Goal: Information Seeking & Learning: Check status

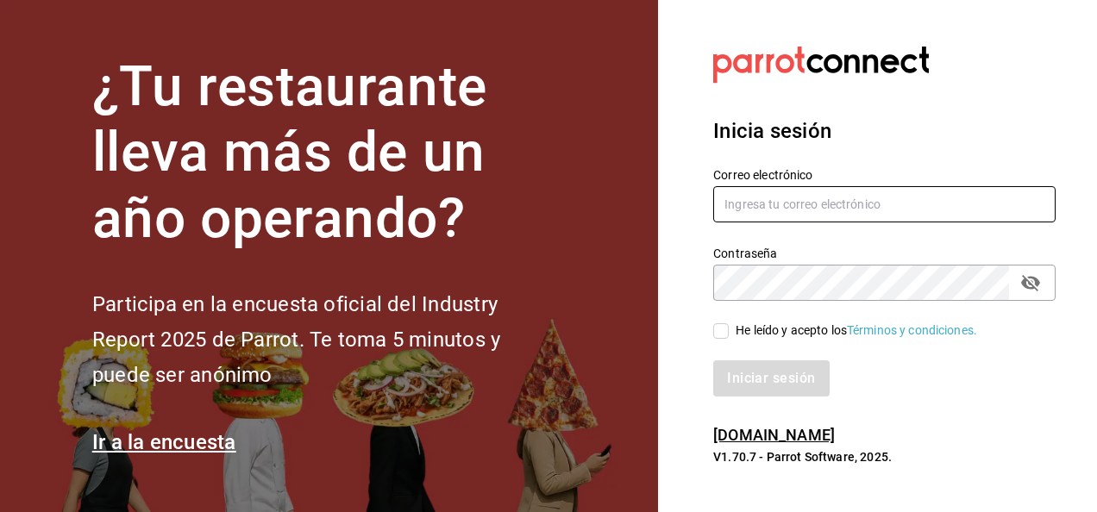
type input "oscar.vazquez@bav.mx"
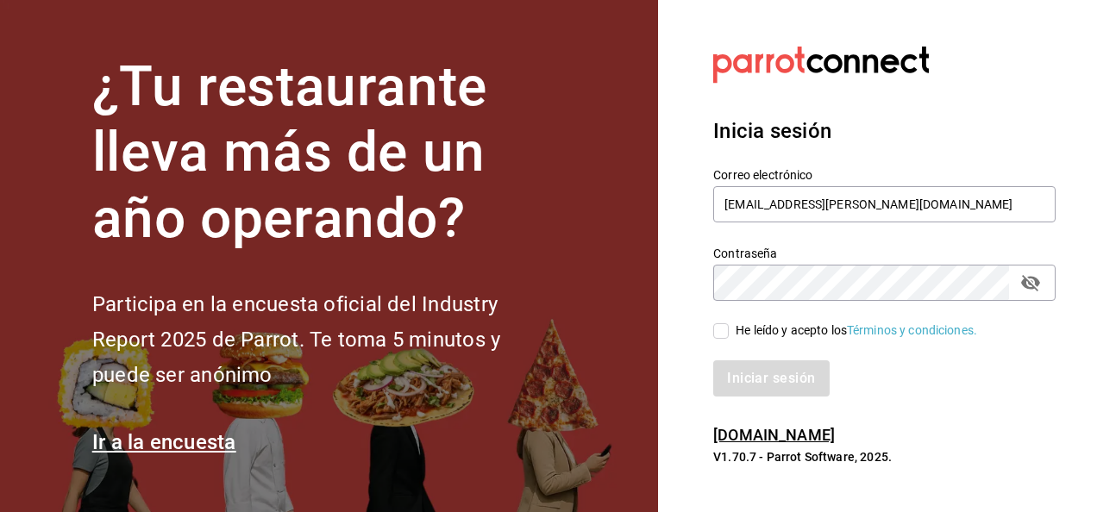
click at [729, 326] on span "He leído y acepto los Términos y condiciones." at bounding box center [853, 331] width 248 height 18
click at [729, 326] on input "He leído y acepto los Términos y condiciones." at bounding box center [721, 331] width 16 height 16
checkbox input "true"
click at [747, 373] on button "Iniciar sesión" at bounding box center [771, 378] width 117 height 36
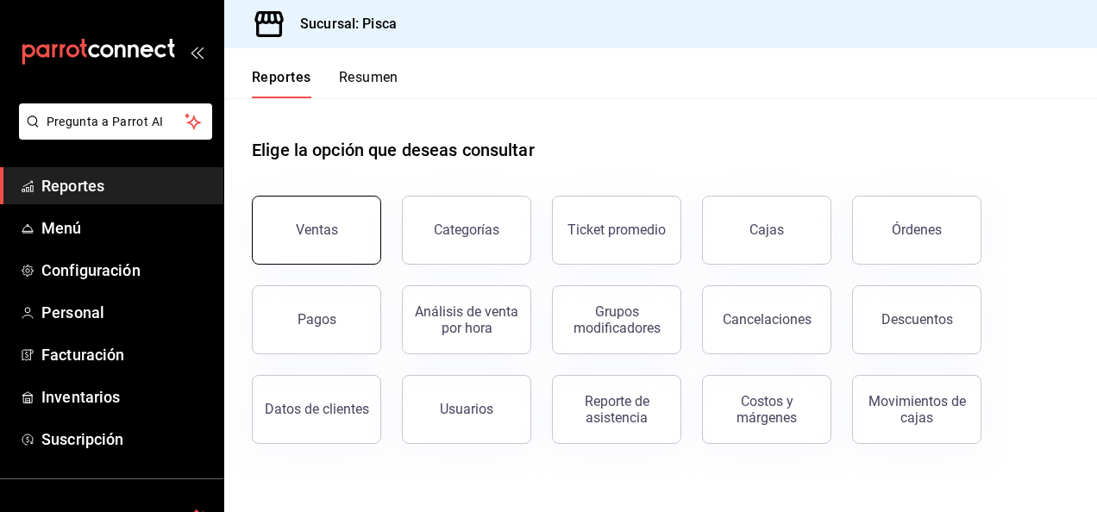
click at [279, 222] on button "Ventas" at bounding box center [316, 230] width 129 height 69
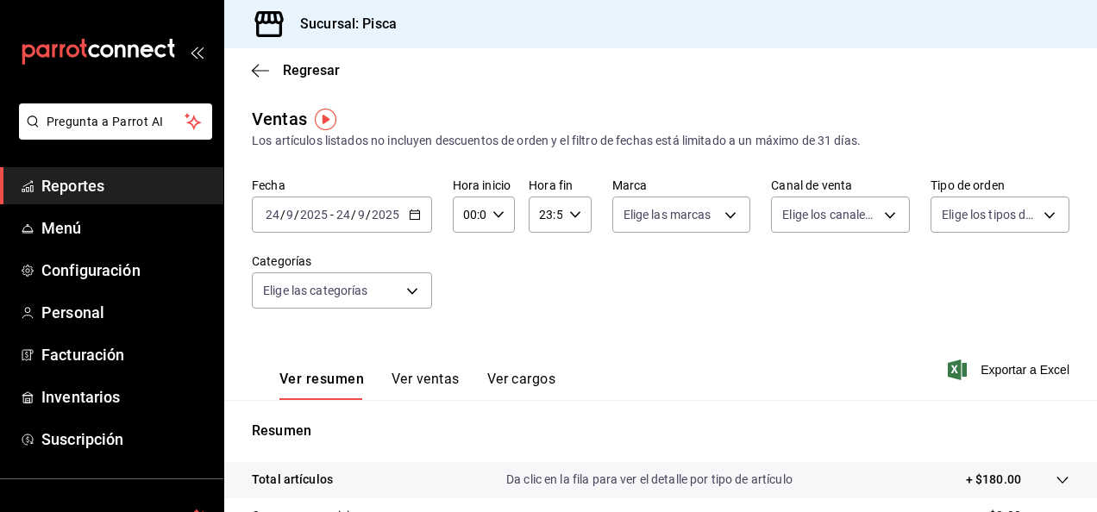
click at [419, 222] on div "[DATE] [DATE] - [DATE] [DATE]" at bounding box center [342, 215] width 180 height 36
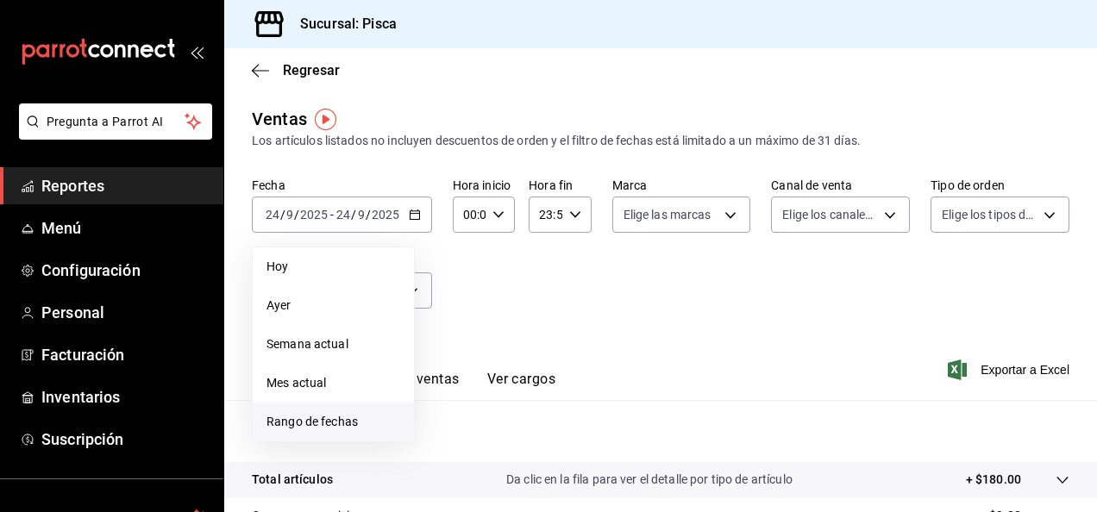
click at [324, 420] on span "Rango de fechas" at bounding box center [333, 422] width 134 height 18
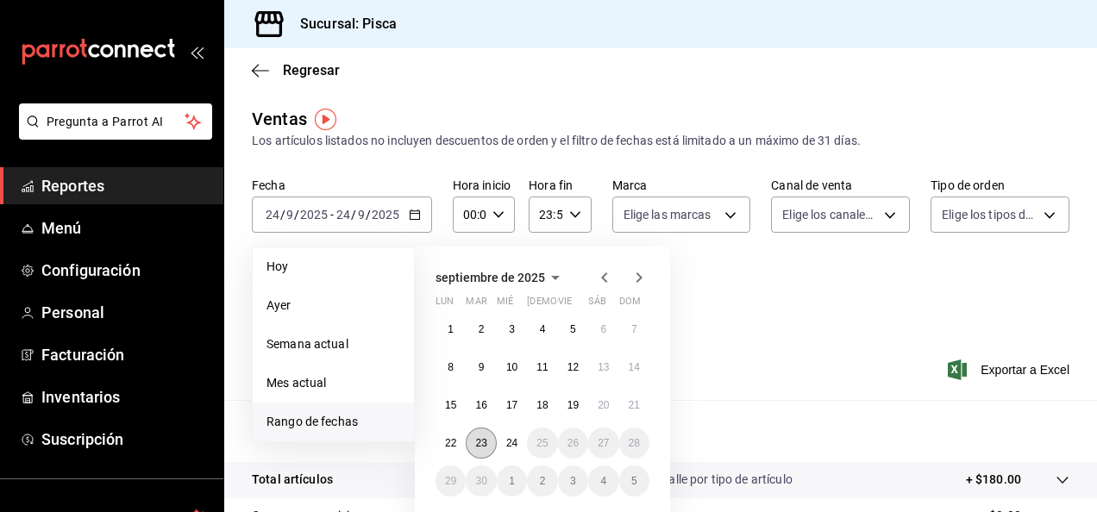
click at [483, 440] on abbr "23" at bounding box center [480, 443] width 11 height 12
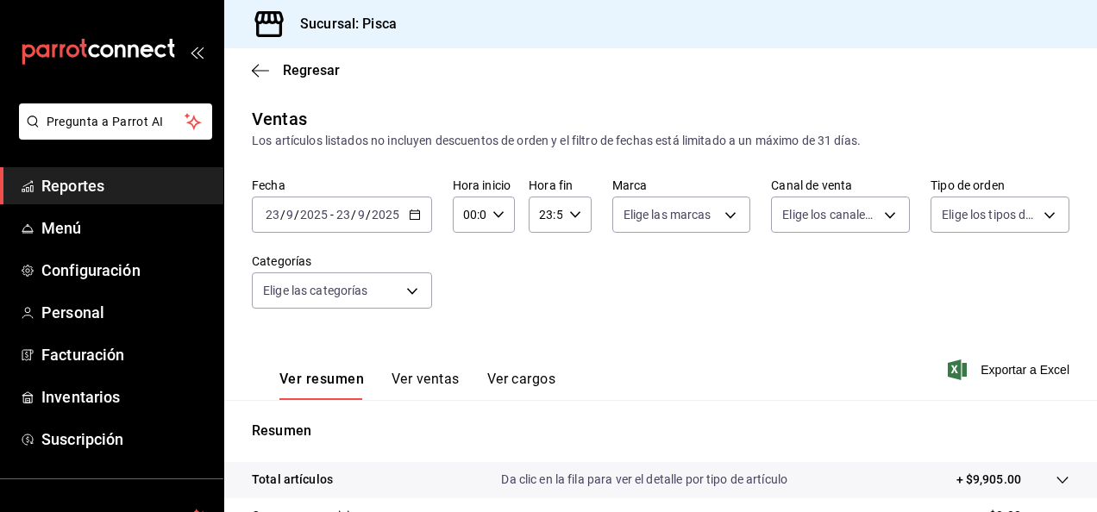
scroll to position [314, 0]
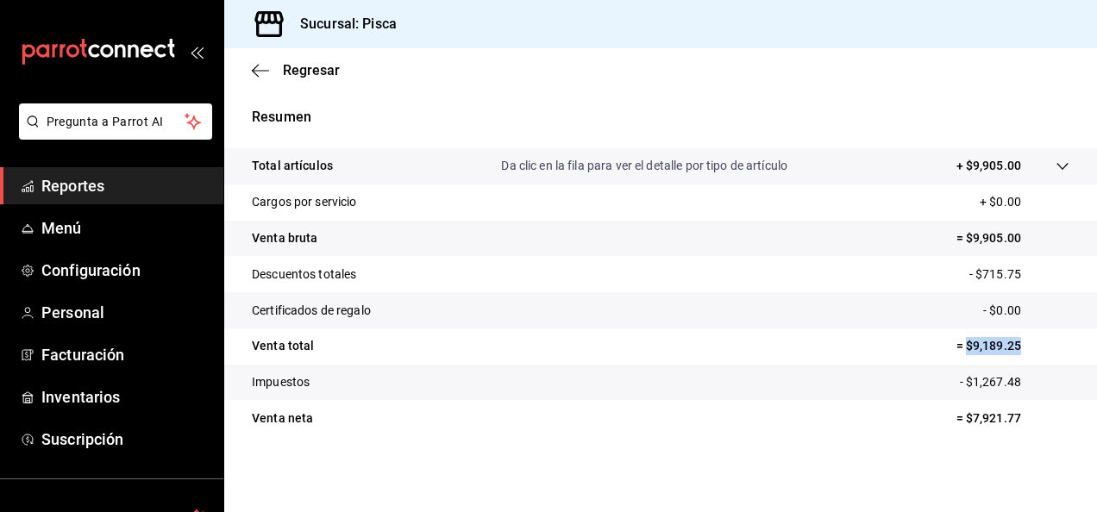
drag, startPoint x: 951, startPoint y: 345, endPoint x: 1020, endPoint y: 343, distance: 69.0
click at [1020, 343] on p "= $9,189.25" at bounding box center [1012, 346] width 113 height 18
copy p "$9,189.25"
click at [1020, 343] on p "= $9,189.25" at bounding box center [1012, 346] width 113 height 18
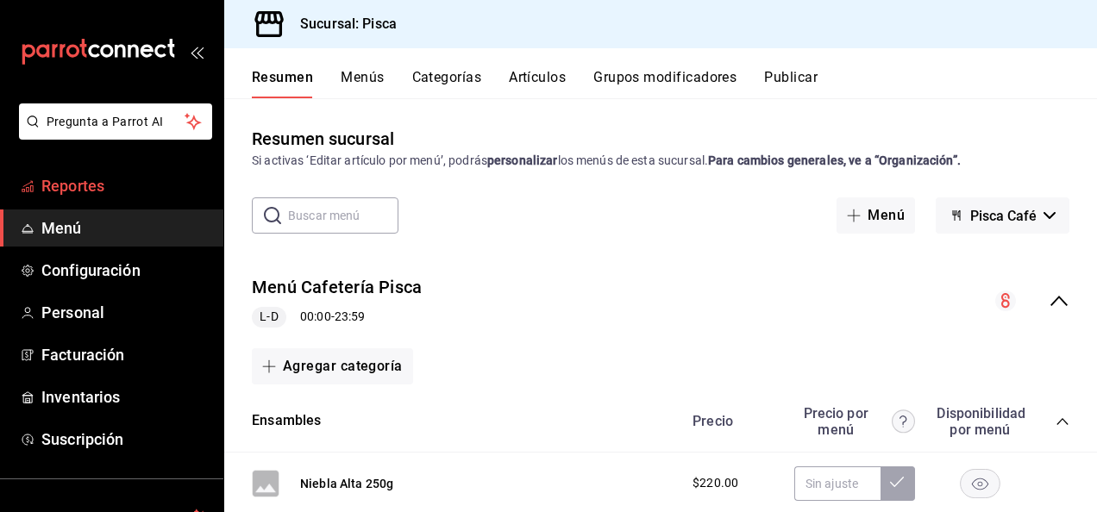
click at [110, 186] on span "Reportes" at bounding box center [125, 185] width 168 height 23
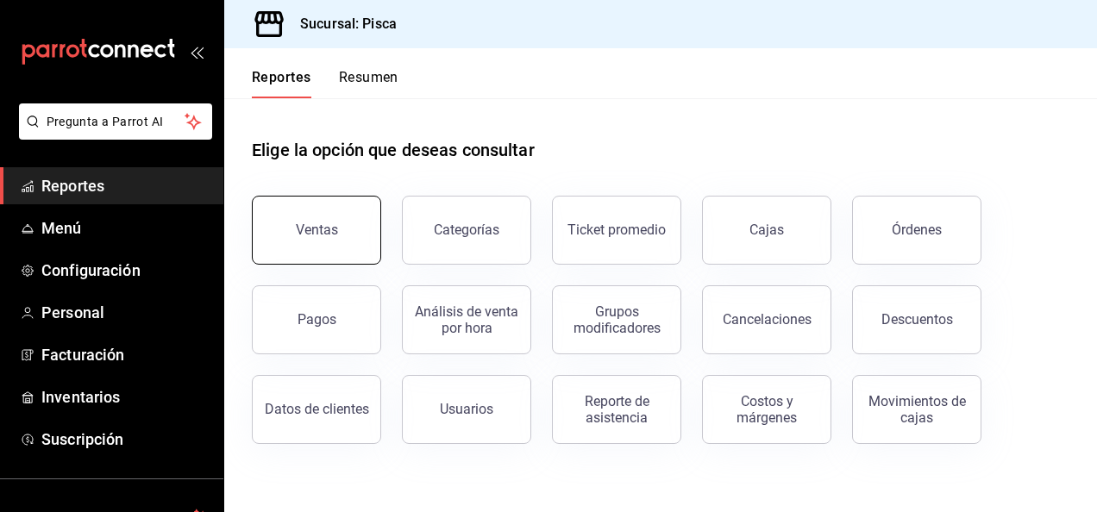
click at [344, 223] on button "Ventas" at bounding box center [316, 230] width 129 height 69
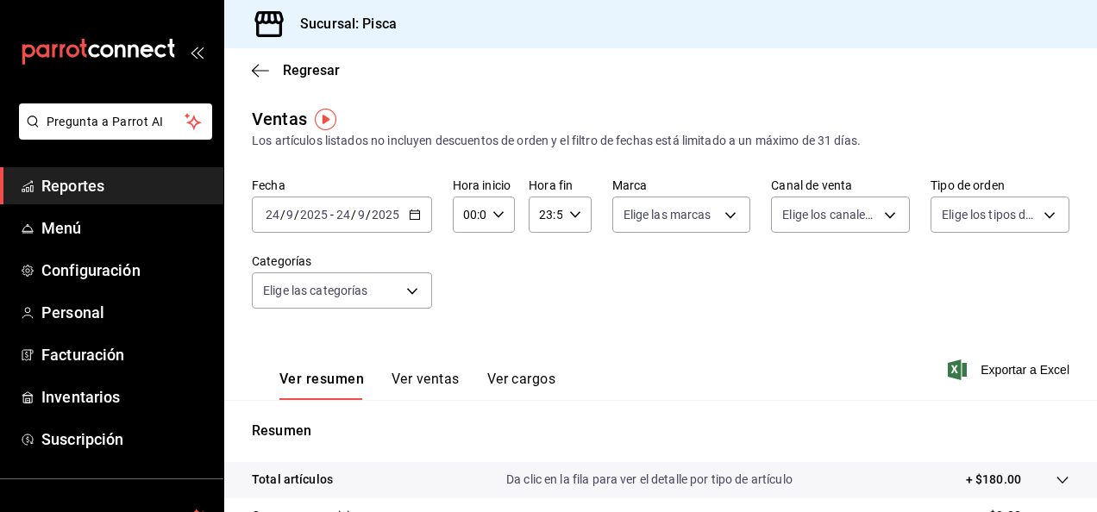
click at [414, 220] on \(Stroke\) "button" at bounding box center [415, 214] width 10 height 9
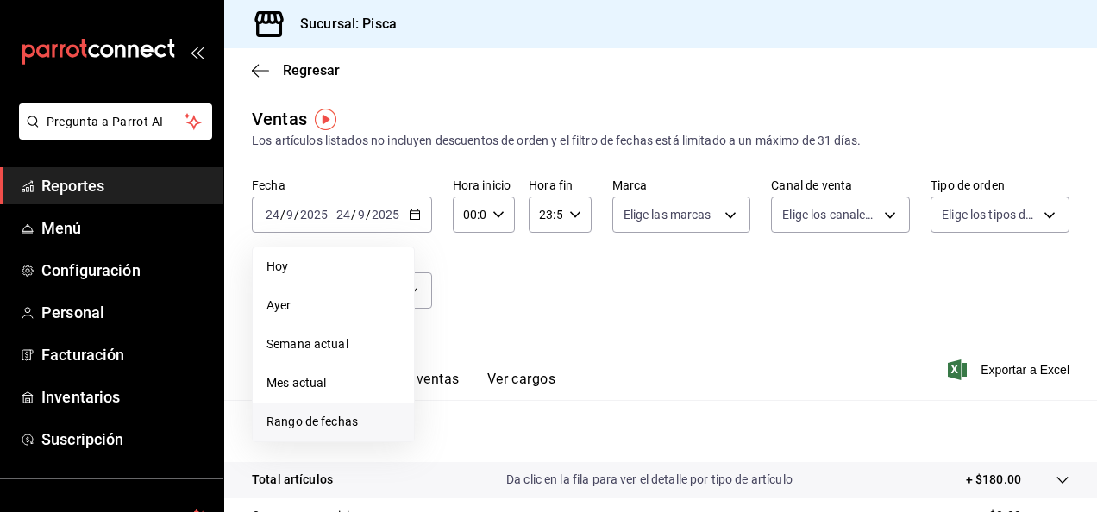
click at [297, 421] on span "Rango de fechas" at bounding box center [333, 422] width 134 height 18
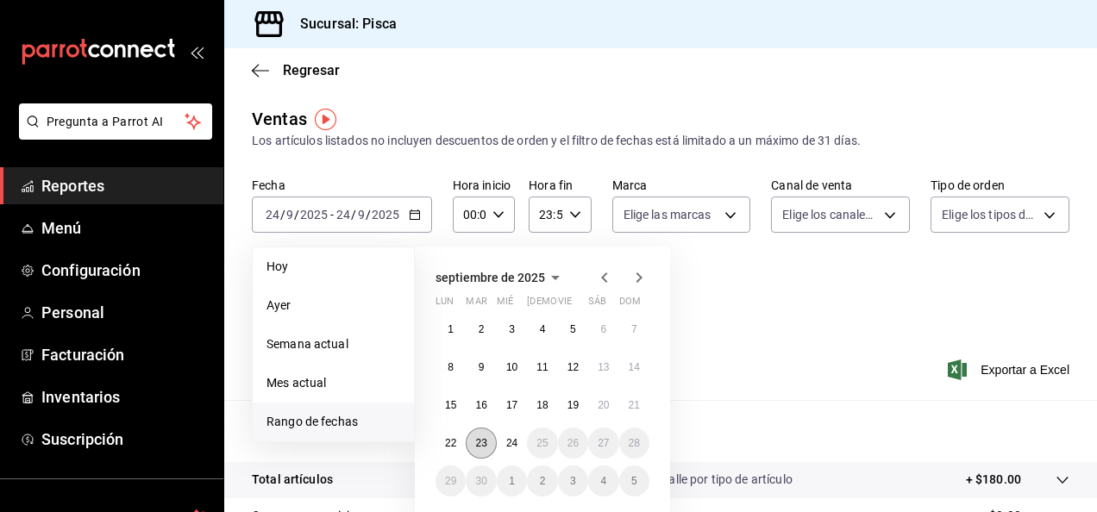
click at [469, 447] on button "23" at bounding box center [481, 443] width 30 height 31
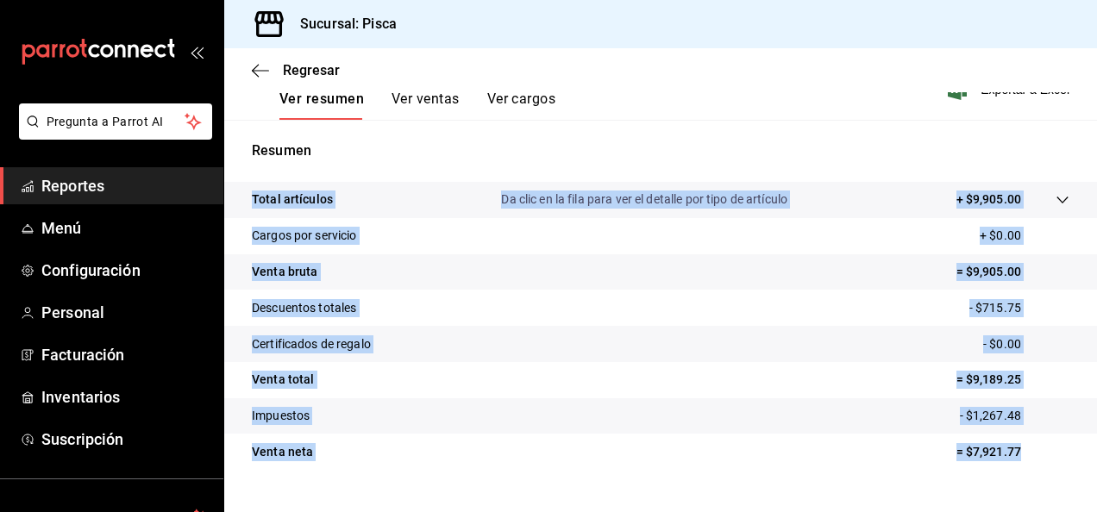
scroll to position [285, 0]
